Goal: Task Accomplishment & Management: Manage account settings

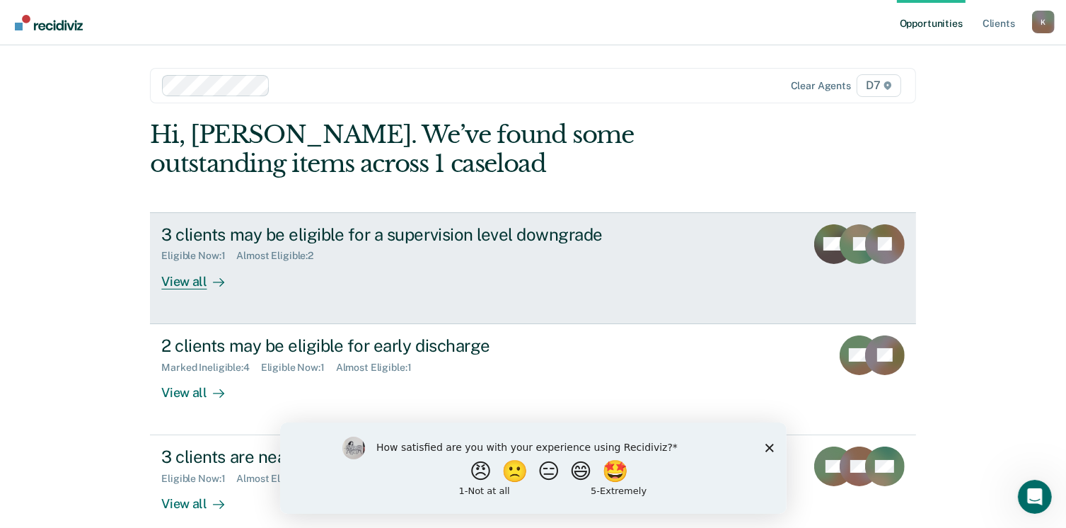
click at [195, 287] on div "View all" at bounding box center [200, 276] width 79 height 28
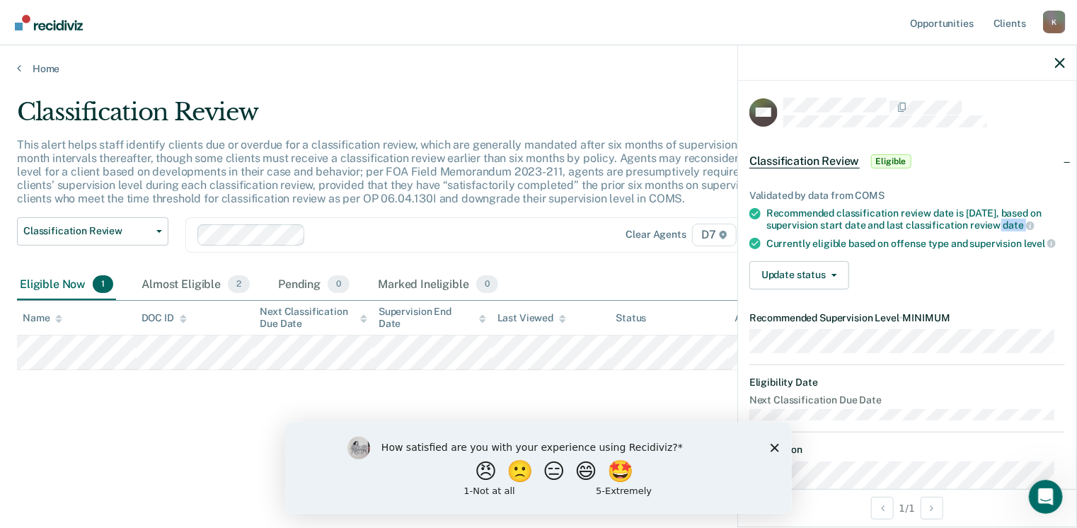
drag, startPoint x: 1065, startPoint y: 224, endPoint x: 1069, endPoint y: 236, distance: 12.5
click at [1069, 236] on div "MR Classification Review Eligible Validated by data from COMS Recommended class…" at bounding box center [907, 285] width 338 height 408
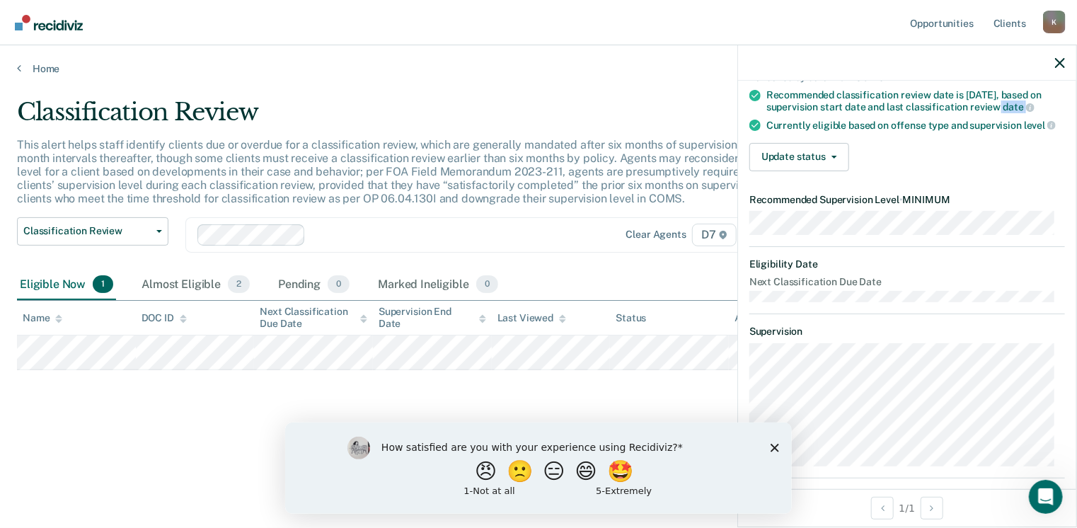
scroll to position [99, 0]
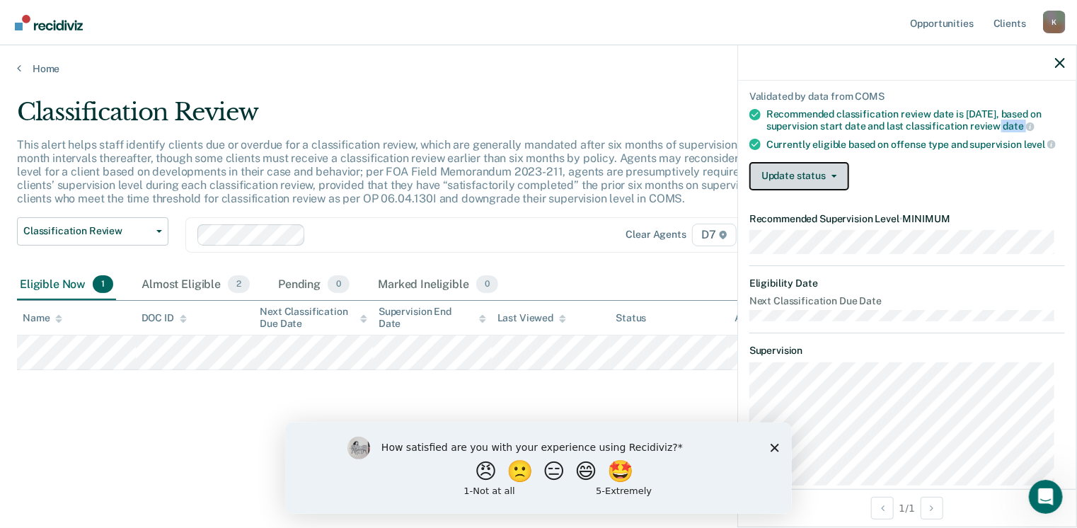
click at [806, 190] on button "Update status" at bounding box center [799, 176] width 100 height 28
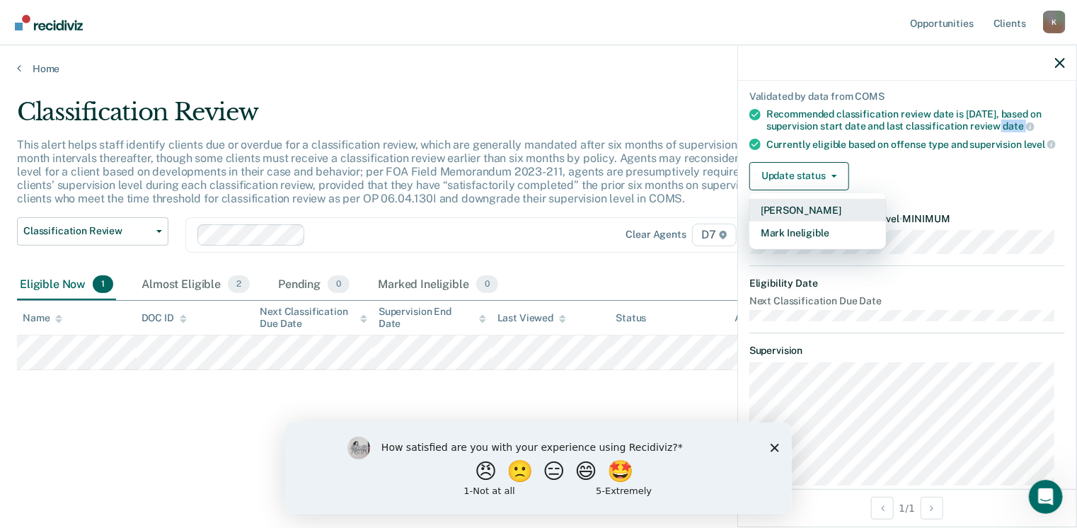
click at [803, 222] on button "[PERSON_NAME]" at bounding box center [817, 210] width 137 height 23
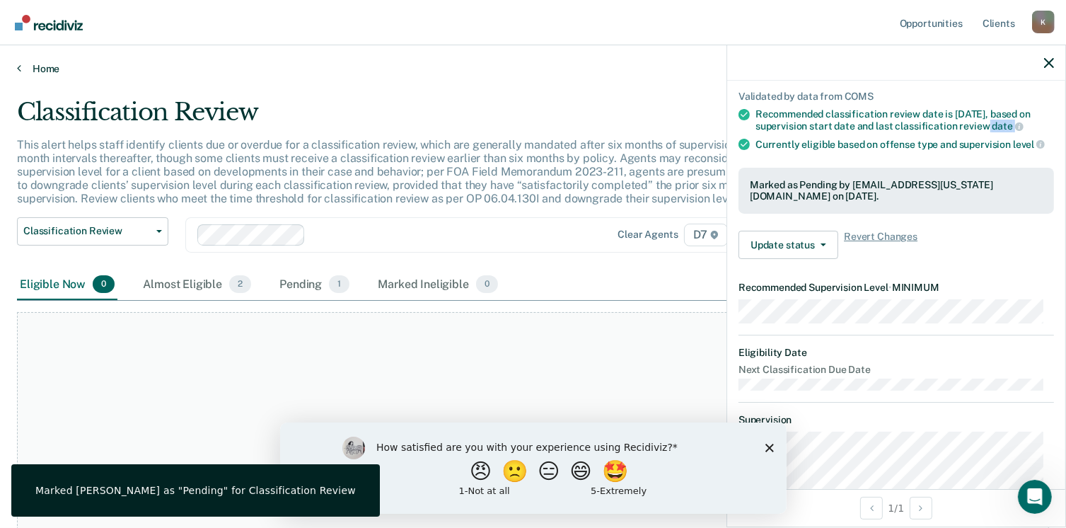
click at [21, 71] on link "Home" at bounding box center [533, 68] width 1033 height 13
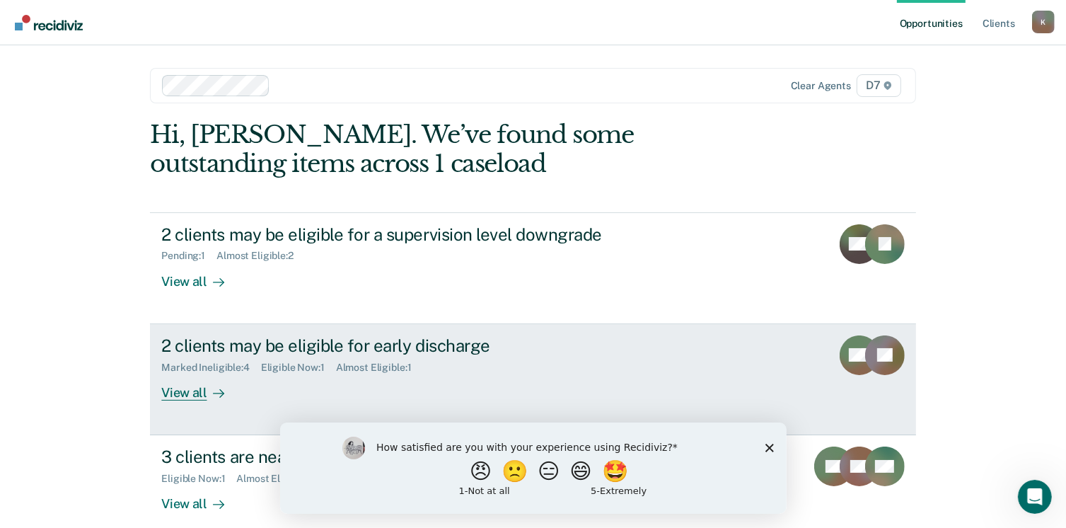
click at [376, 338] on div "2 clients may be eligible for early discharge" at bounding box center [409, 345] width 497 height 21
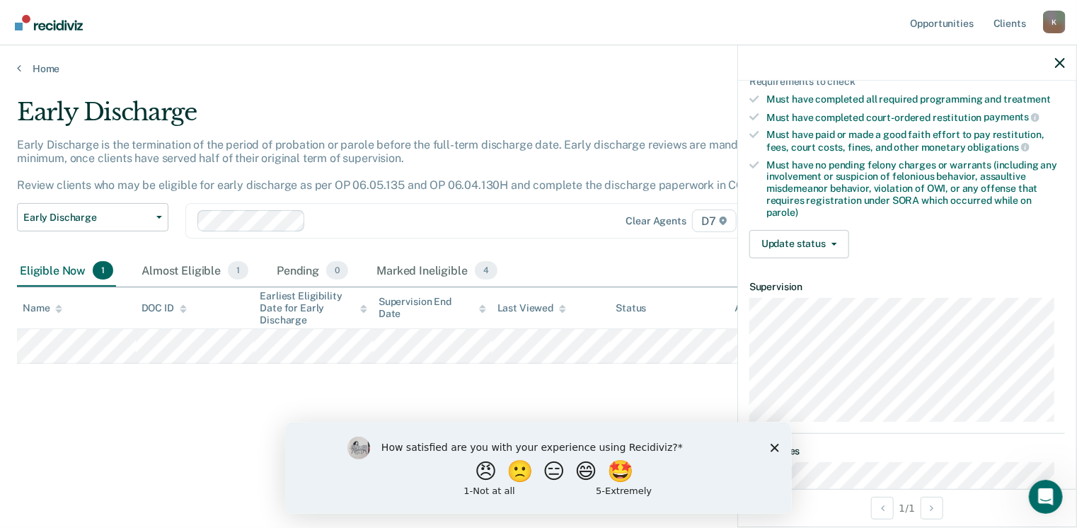
scroll to position [347, 0]
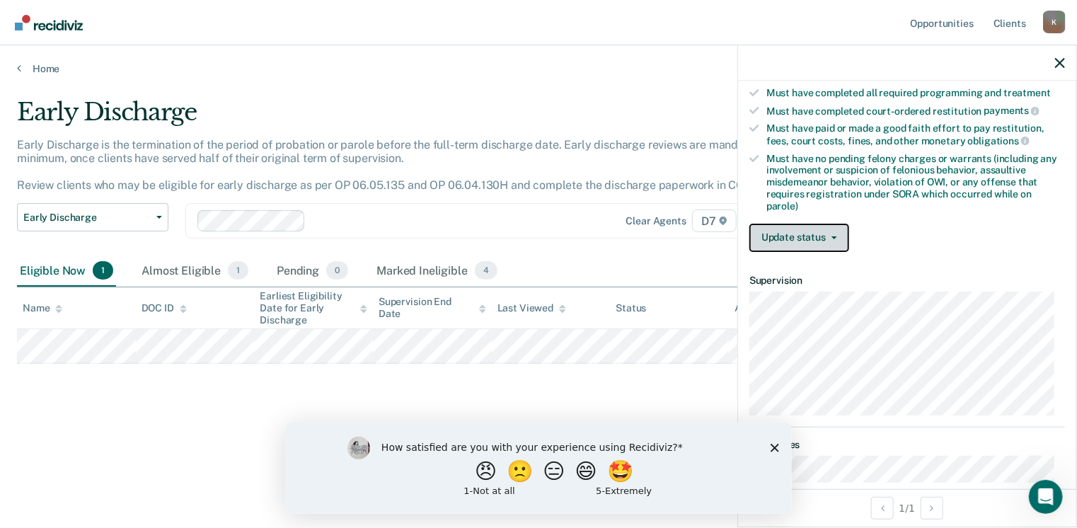
click at [816, 236] on button "Update status" at bounding box center [799, 238] width 100 height 28
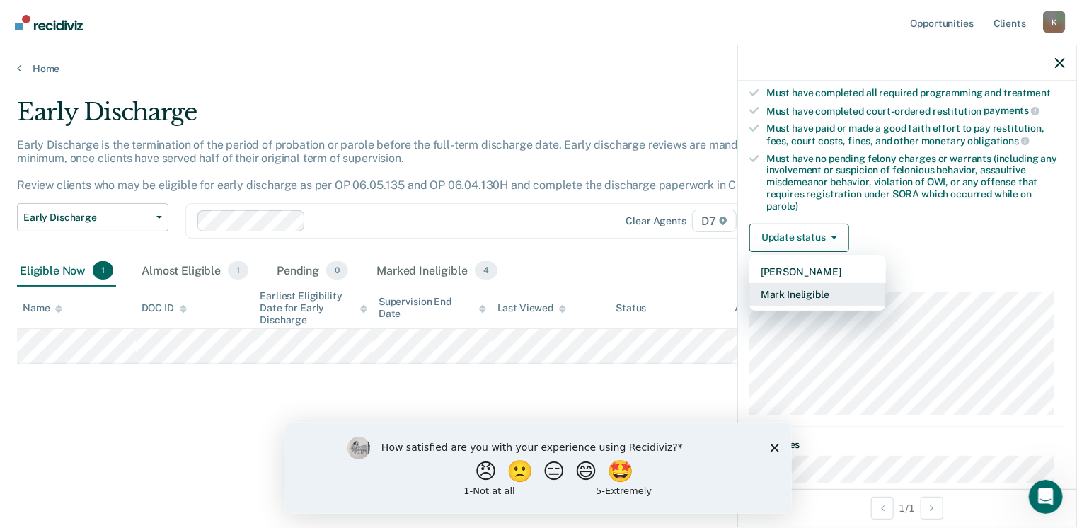
click at [807, 283] on button "Mark Ineligible" at bounding box center [817, 294] width 137 height 23
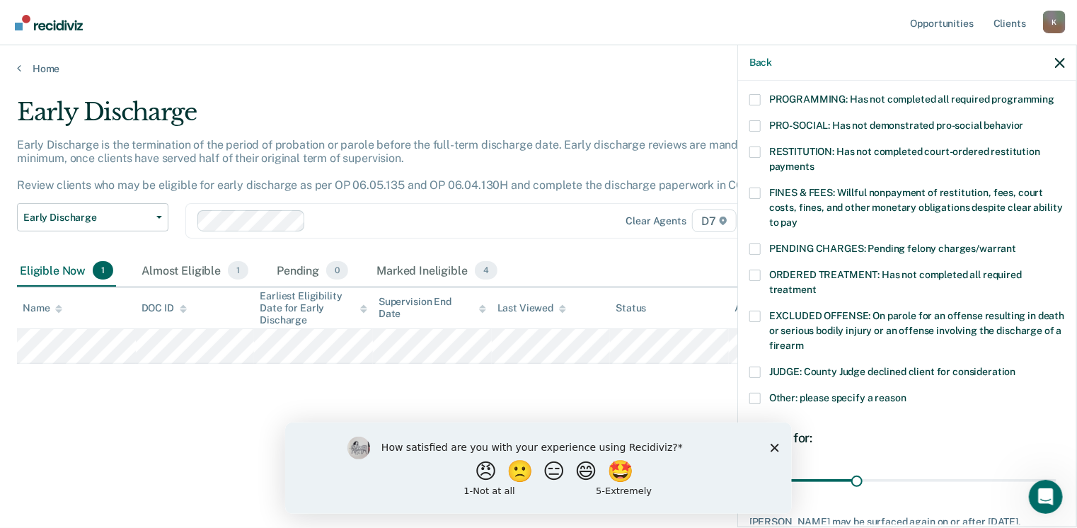
scroll to position [402, 0]
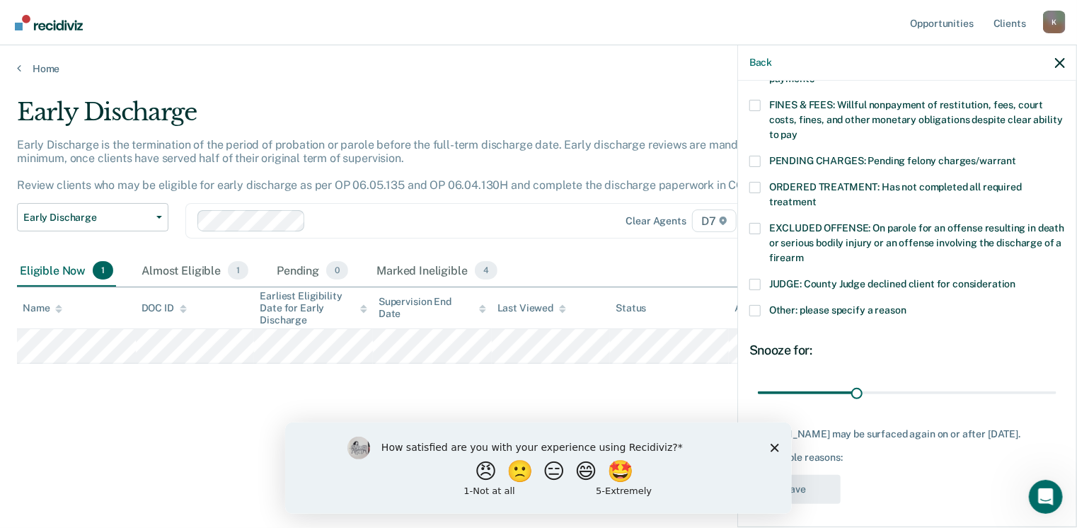
click at [756, 305] on span at bounding box center [754, 310] width 11 height 11
click at [907, 305] on input "Other: please specify a reason" at bounding box center [907, 305] width 0 height 0
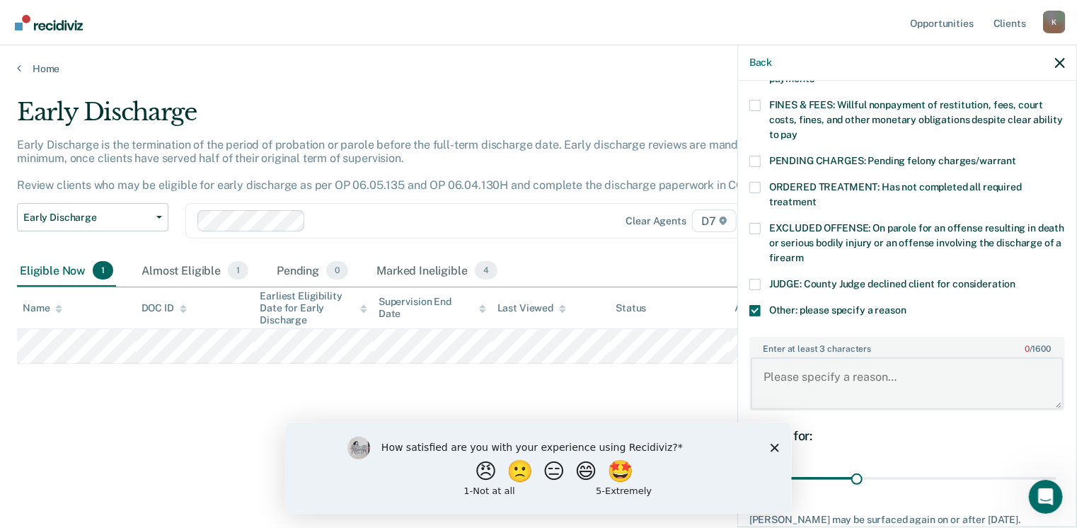
click at [827, 364] on textarea "Enter at least 3 characters 0 / 1600" at bounding box center [907, 383] width 313 height 52
type textarea "Registers for SORA"
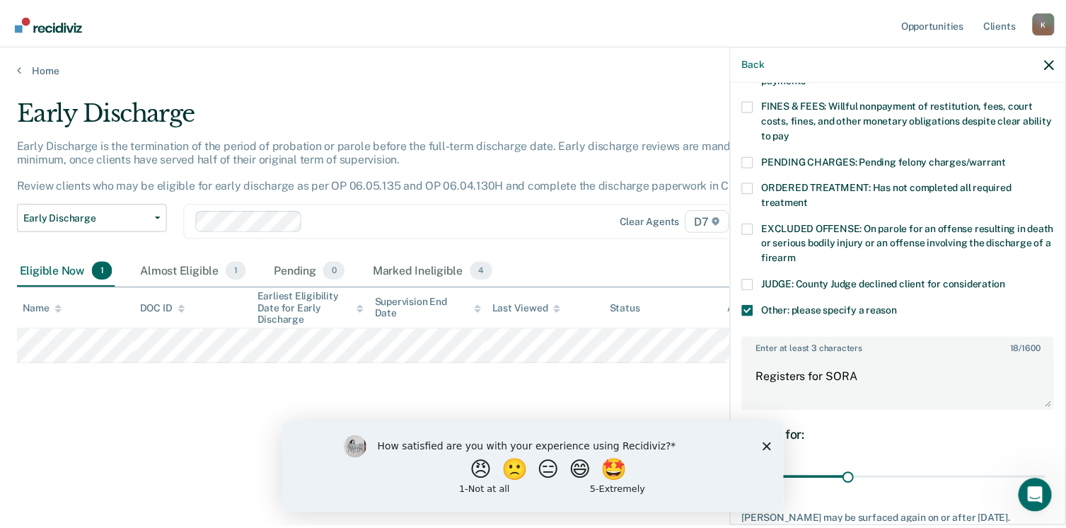
scroll to position [486, 0]
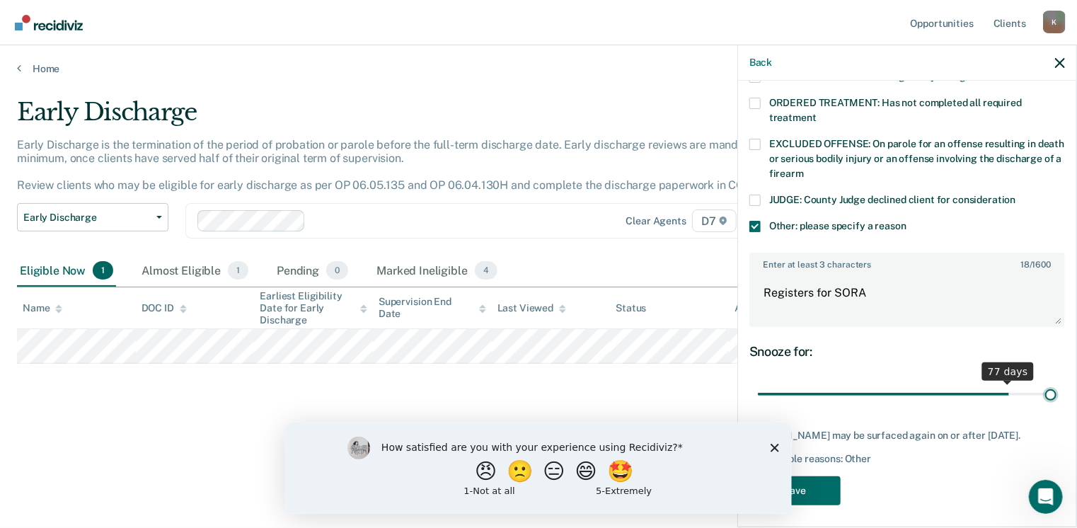
drag, startPoint x: 857, startPoint y: 376, endPoint x: 1081, endPoint y: 376, distance: 224.3
type input "90"
click at [1057, 382] on input "range" at bounding box center [907, 394] width 299 height 25
click at [817, 487] on button "Save" at bounding box center [794, 490] width 91 height 29
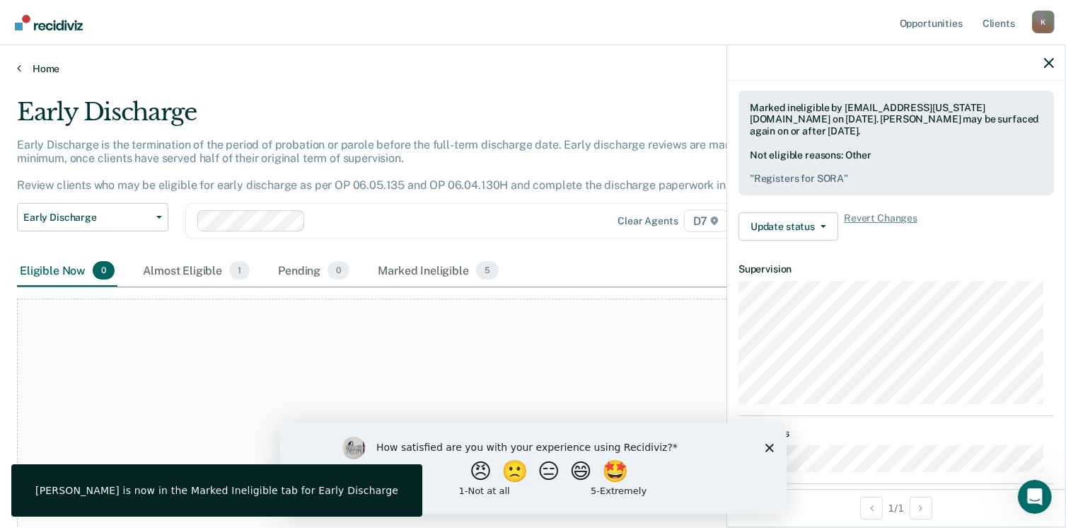
click at [38, 68] on link "Home" at bounding box center [533, 68] width 1033 height 13
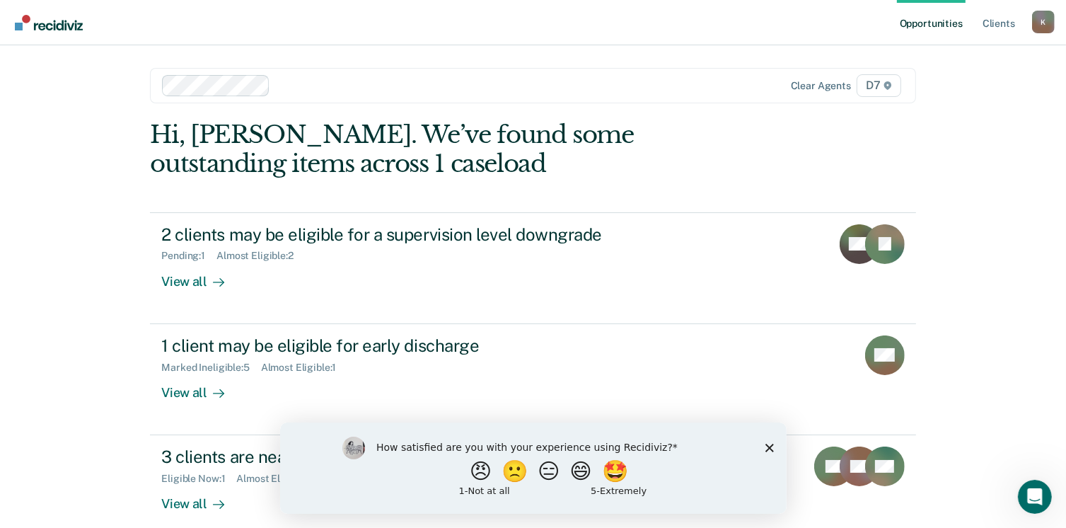
scroll to position [74, 0]
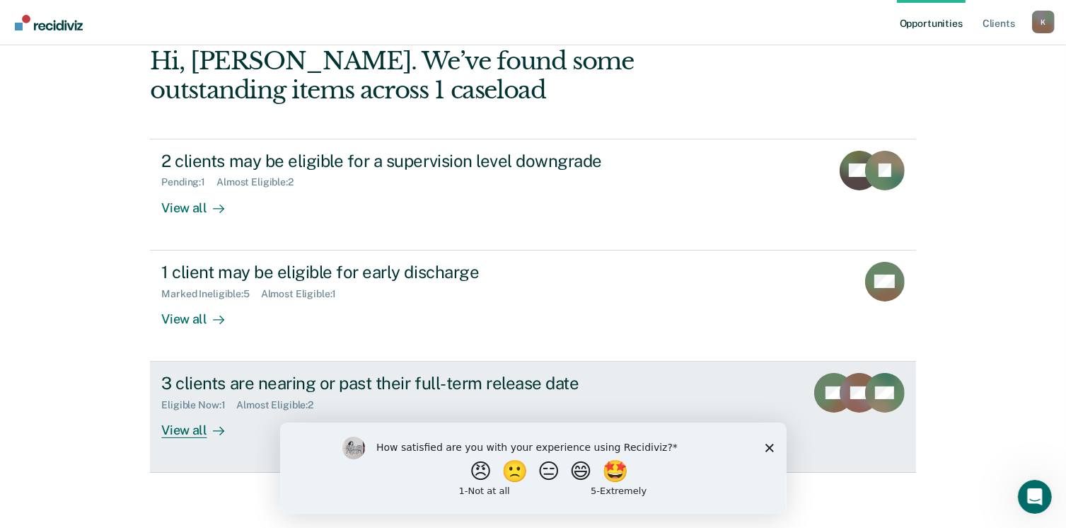
click at [469, 379] on div "3 clients are nearing or past their full-term release date" at bounding box center [409, 383] width 497 height 21
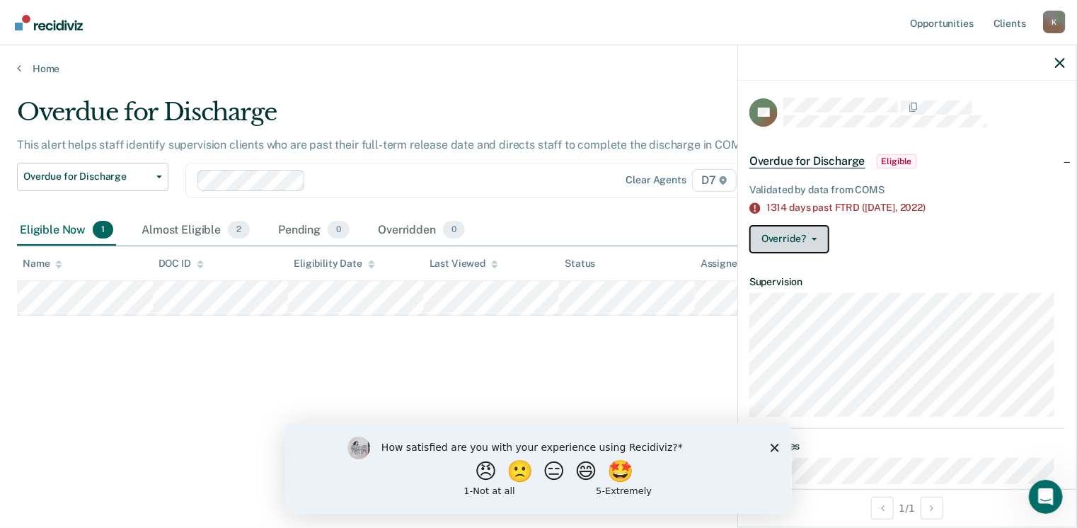
click at [822, 241] on button "Override?" at bounding box center [789, 239] width 80 height 28
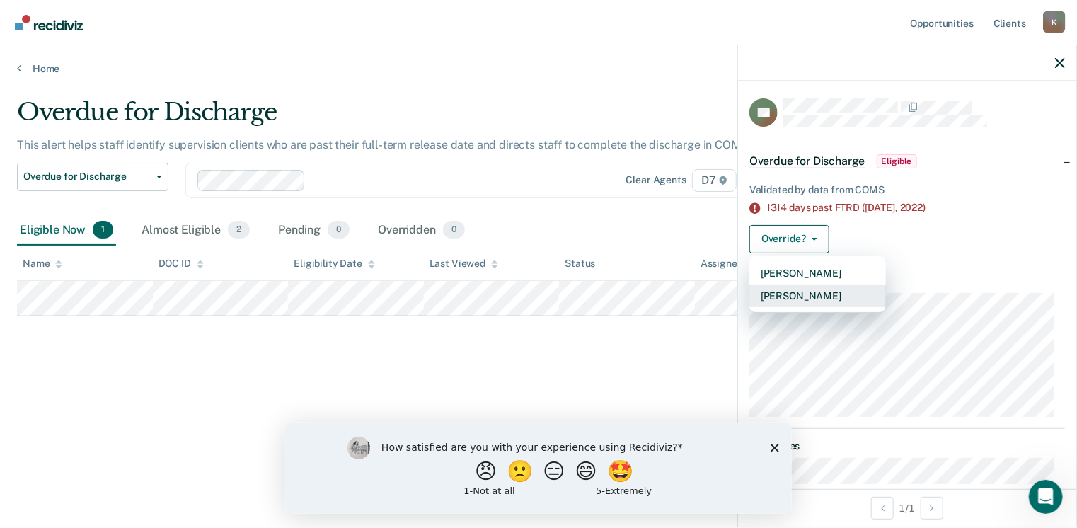
click at [820, 288] on button "[PERSON_NAME]" at bounding box center [817, 295] width 137 height 23
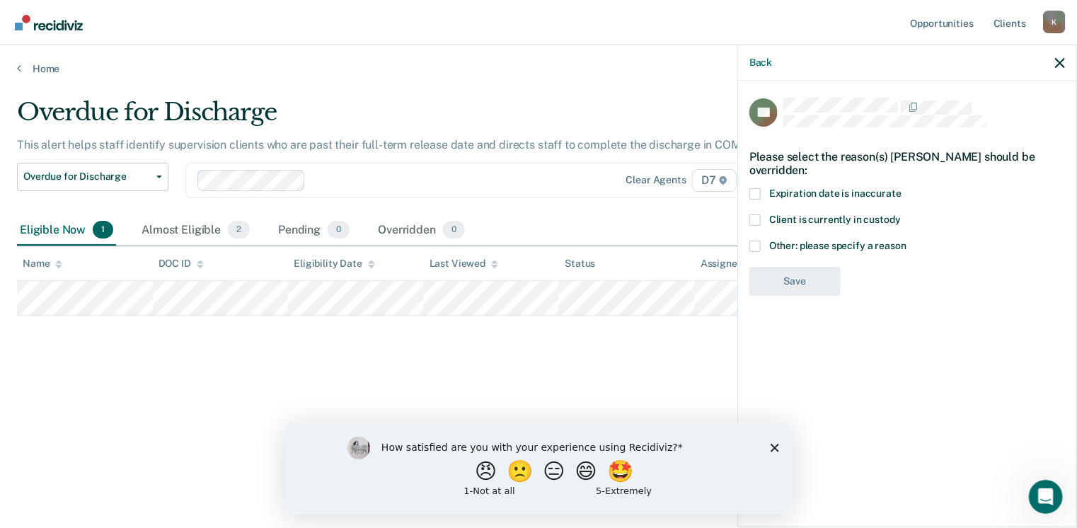
click at [756, 190] on span at bounding box center [754, 193] width 11 height 11
click at [902, 188] on input "Expiration date is inaccurate" at bounding box center [902, 188] width 0 height 0
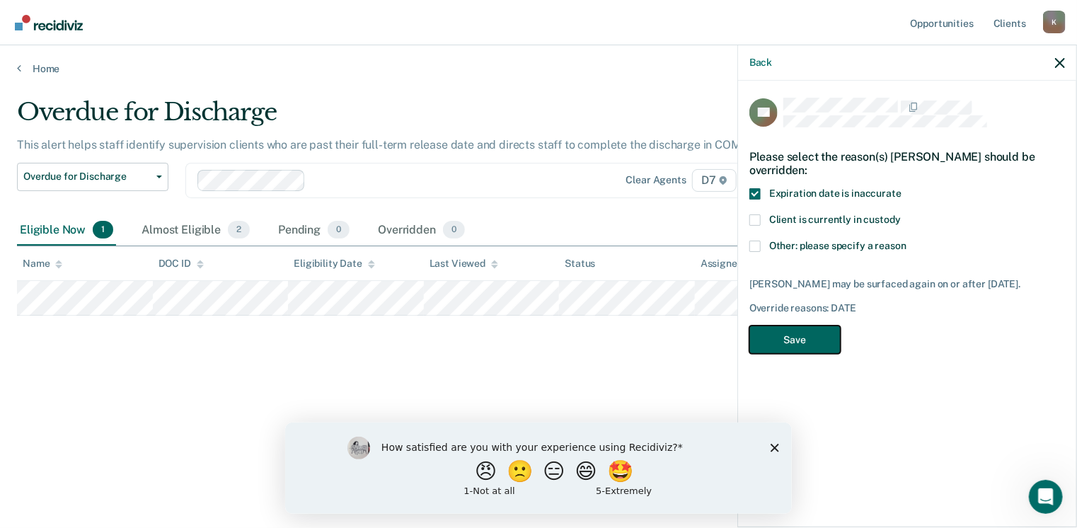
click at [816, 355] on button "Save" at bounding box center [794, 340] width 91 height 29
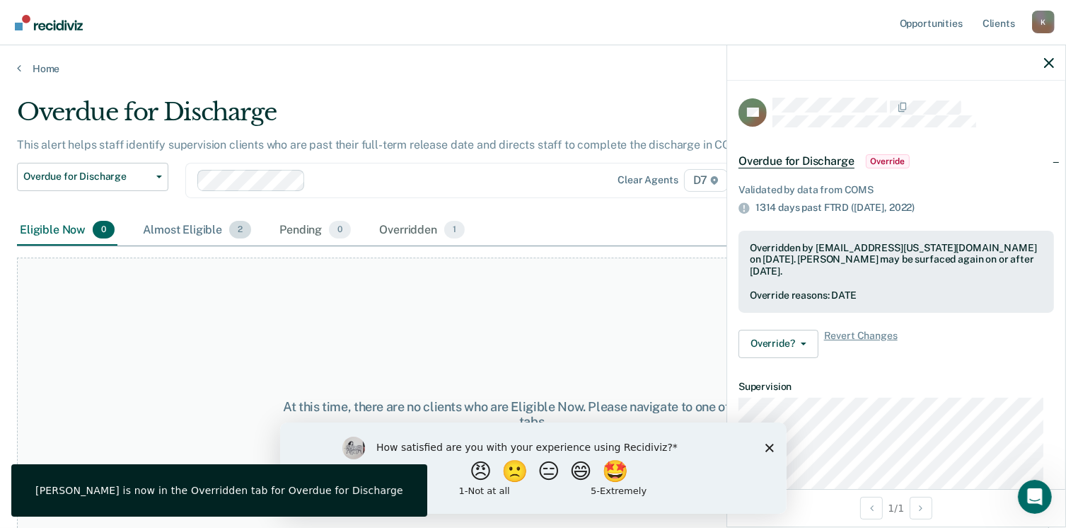
click at [201, 224] on div "Almost Eligible 2" at bounding box center [197, 230] width 114 height 31
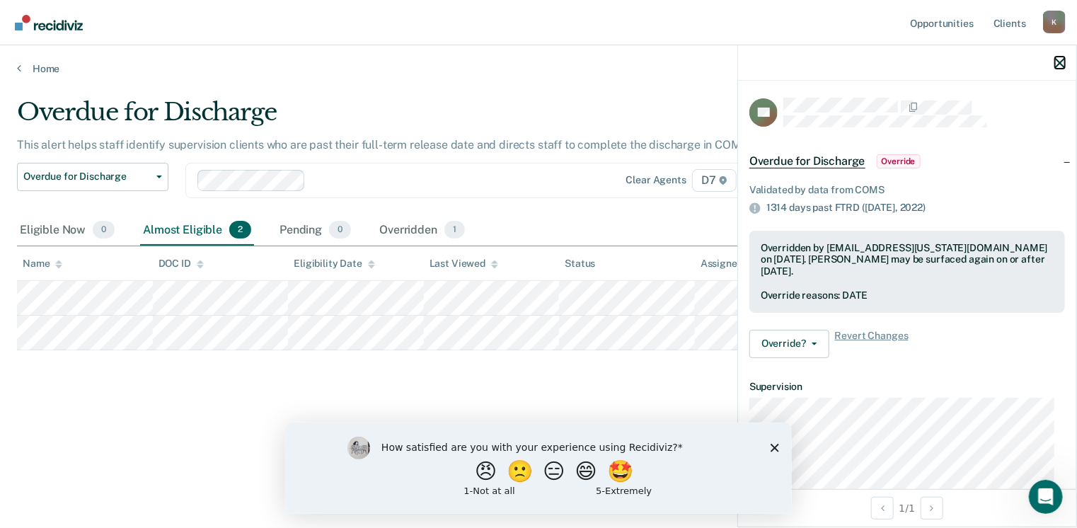
click at [1062, 66] on icon "button" at bounding box center [1060, 63] width 10 height 10
